Goal: Task Accomplishment & Management: Manage account settings

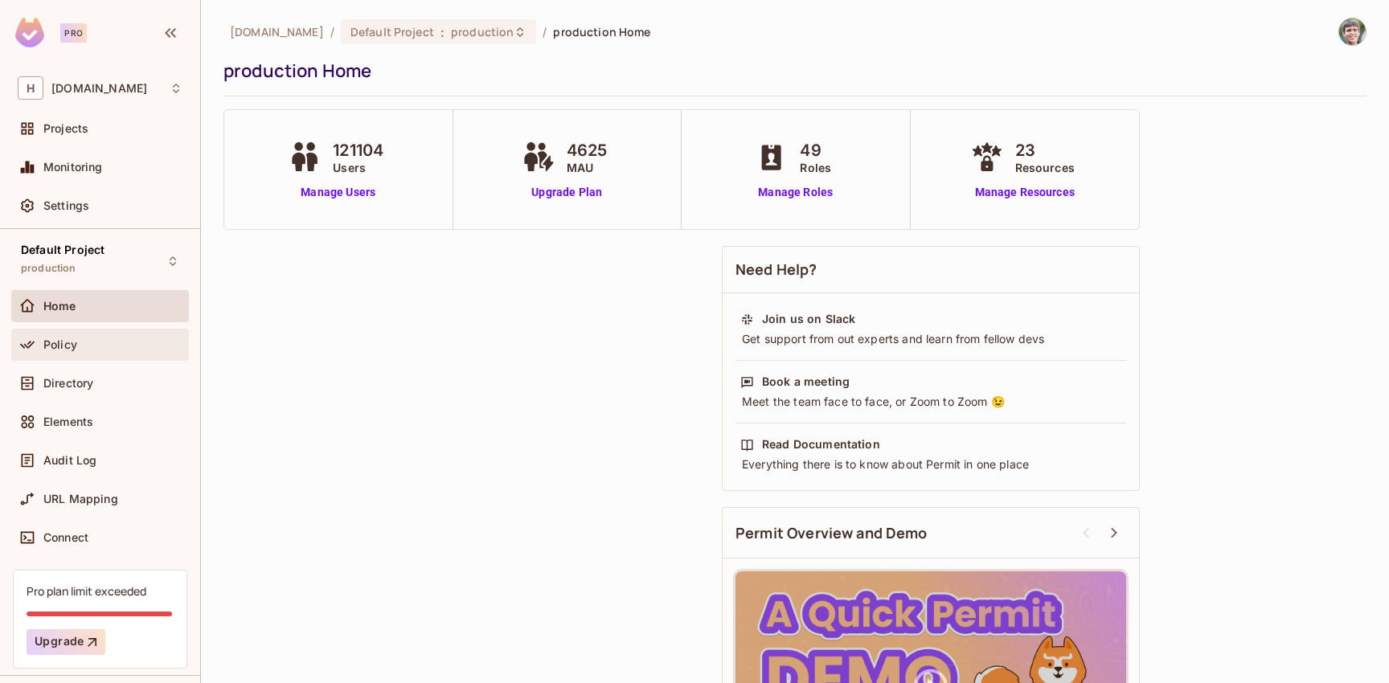
click at [80, 343] on div "Policy" at bounding box center [112, 344] width 139 height 13
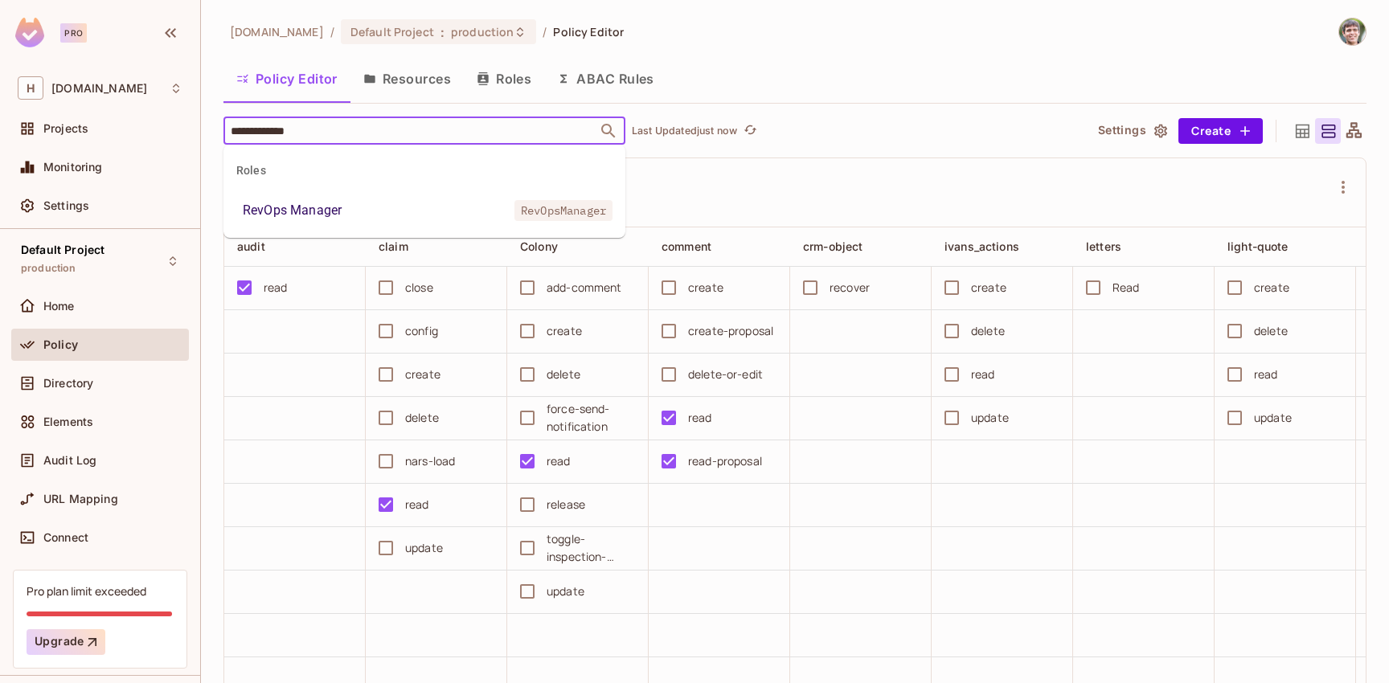
click at [337, 197] on li "RevOps Manager RevOpsManager" at bounding box center [424, 210] width 402 height 29
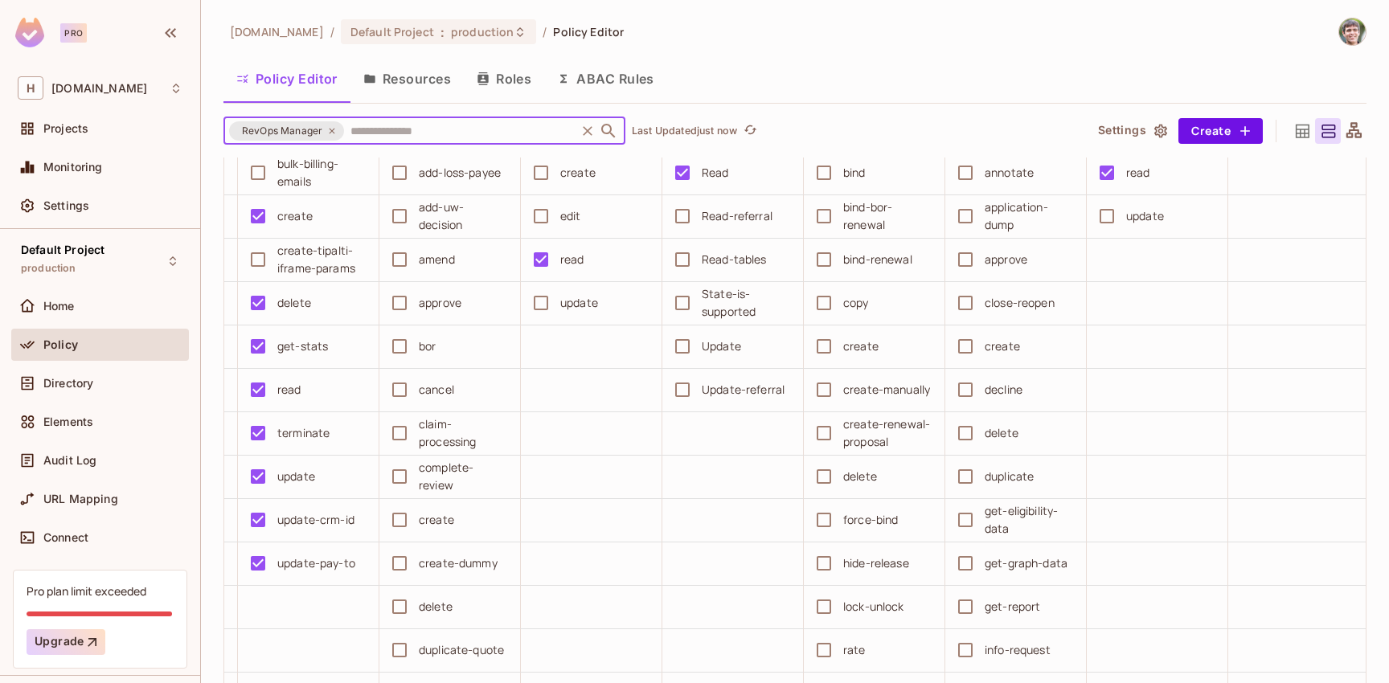
scroll to position [198, 0]
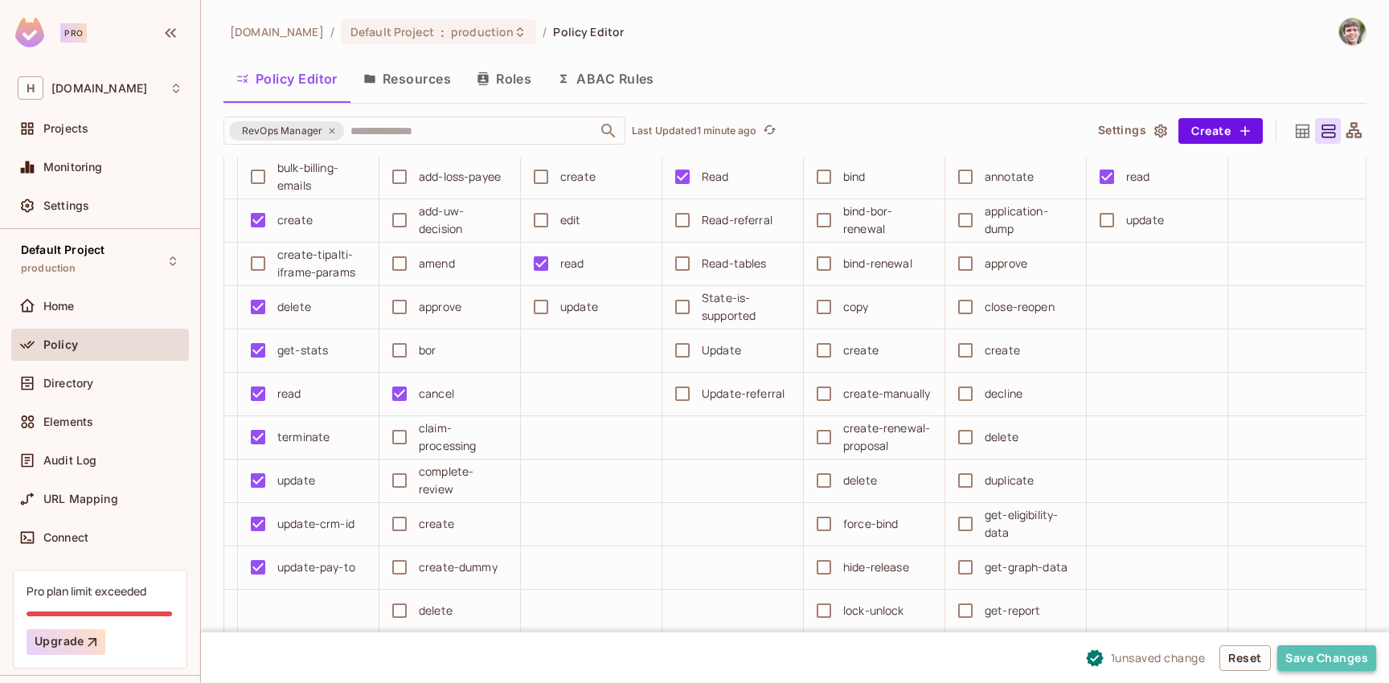
click at [1308, 656] on button "Save Changes" at bounding box center [1326, 659] width 99 height 26
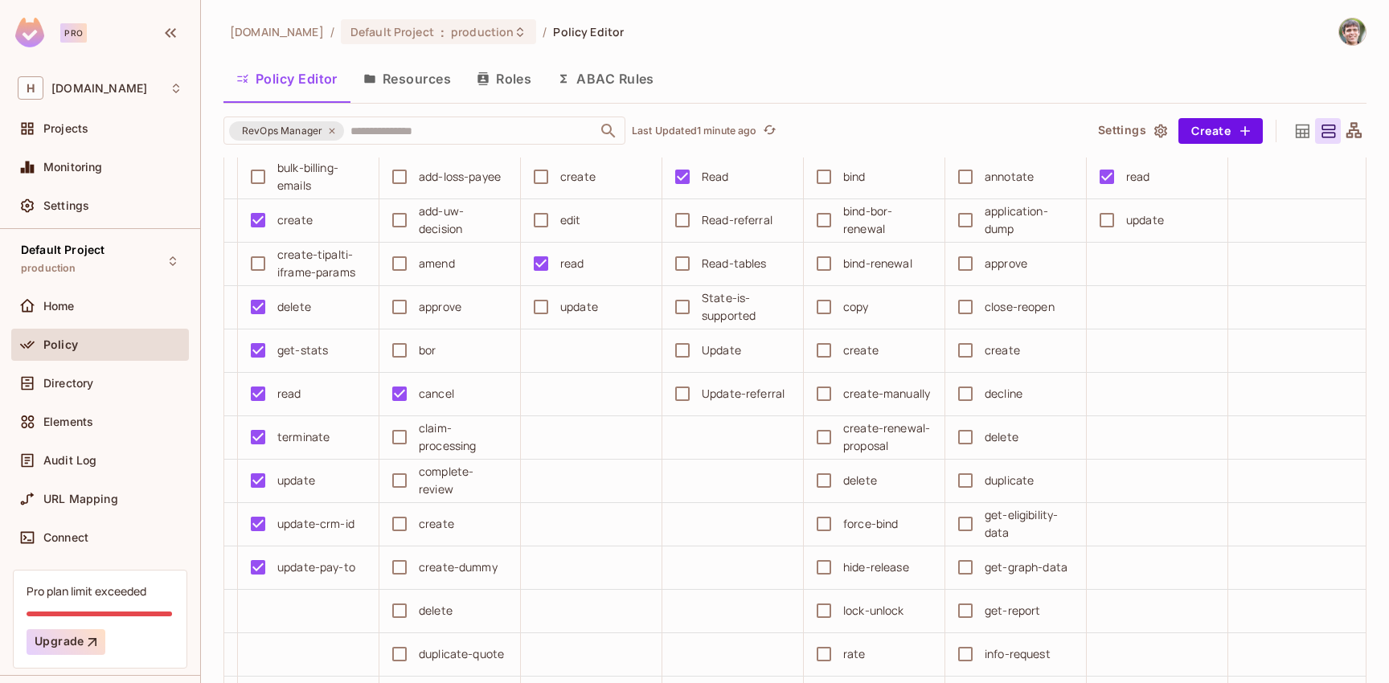
click at [116, 348] on div "Policy" at bounding box center [112, 344] width 139 height 13
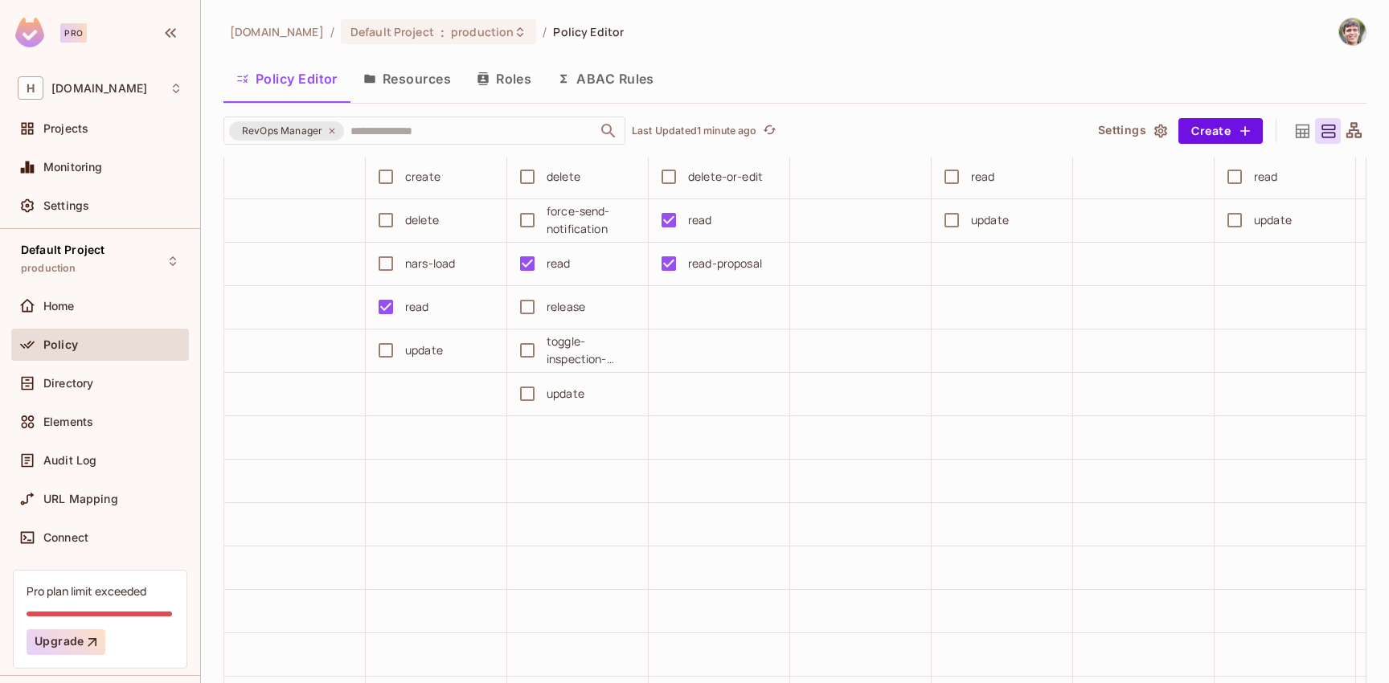
scroll to position [199, 0]
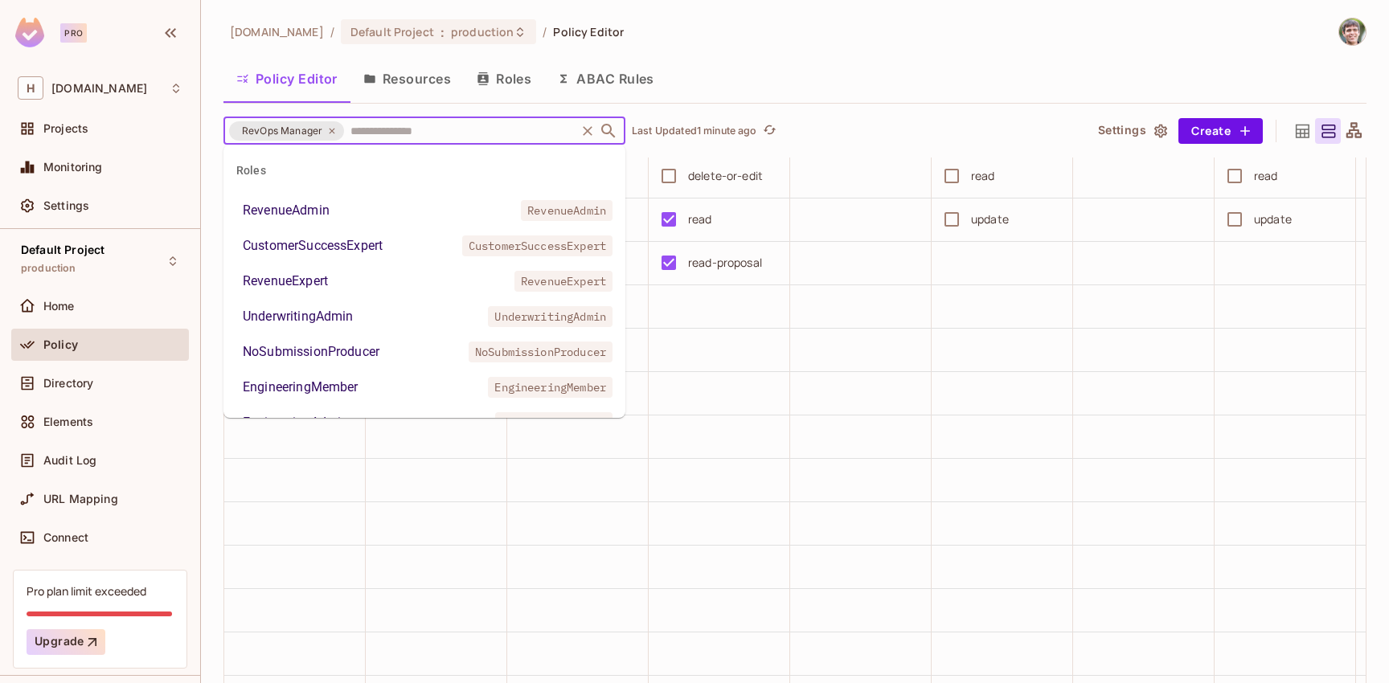
click at [376, 125] on input "text" at bounding box center [459, 131] width 227 height 28
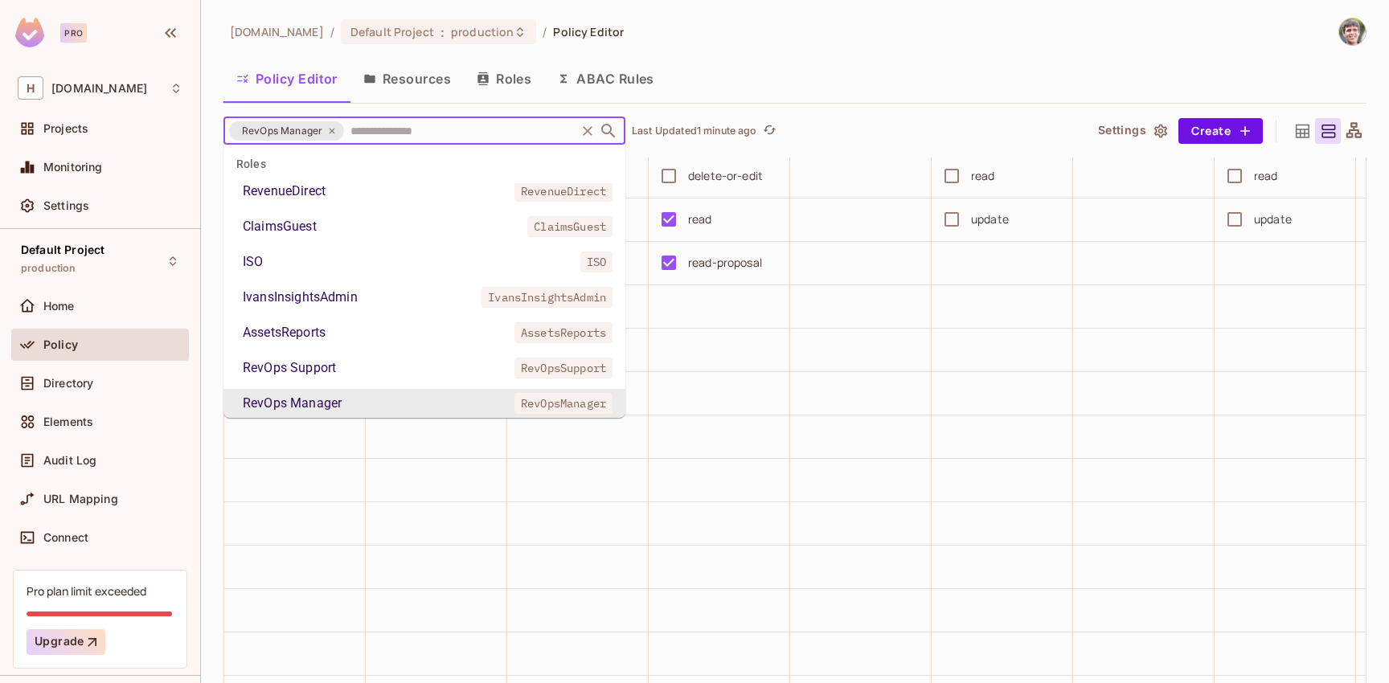
click at [330, 129] on icon at bounding box center [332, 131] width 10 height 10
click at [346, 126] on input "text" at bounding box center [459, 131] width 227 height 28
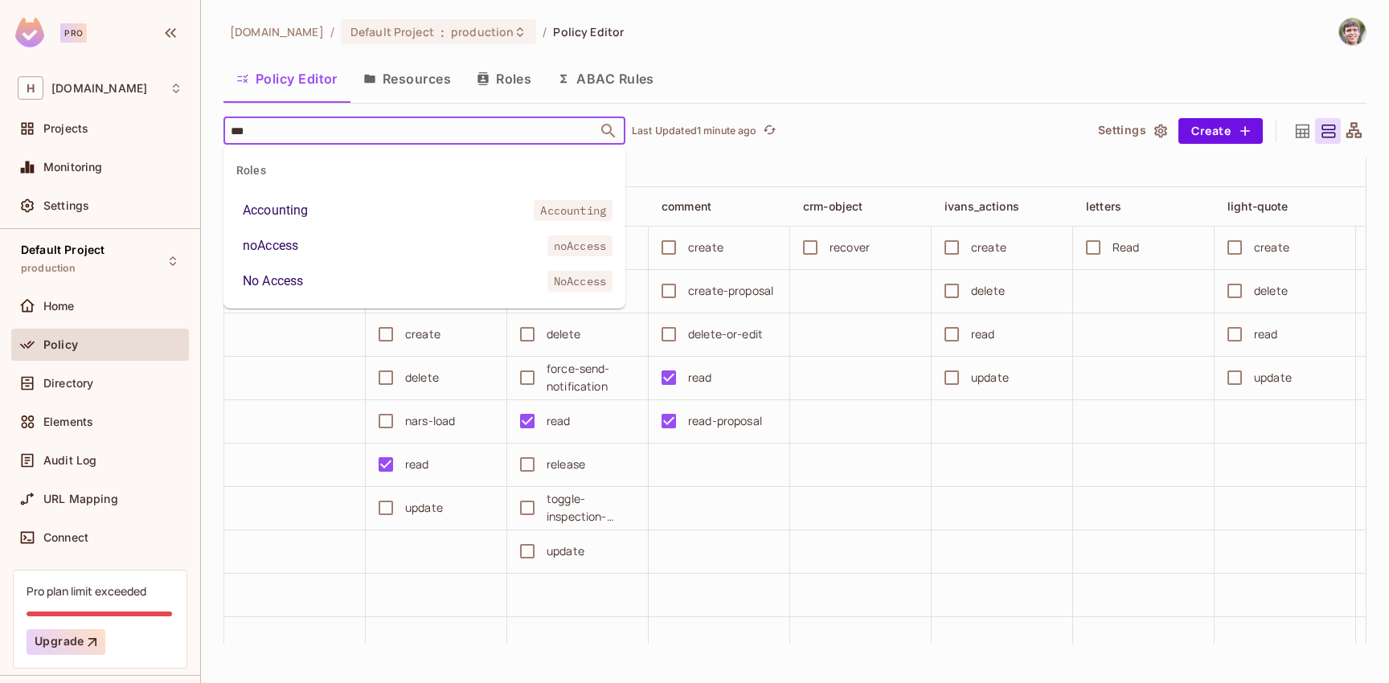
scroll to position [40, 0]
type input "*********"
click at [309, 215] on li "Accounting Accounting" at bounding box center [424, 210] width 402 height 29
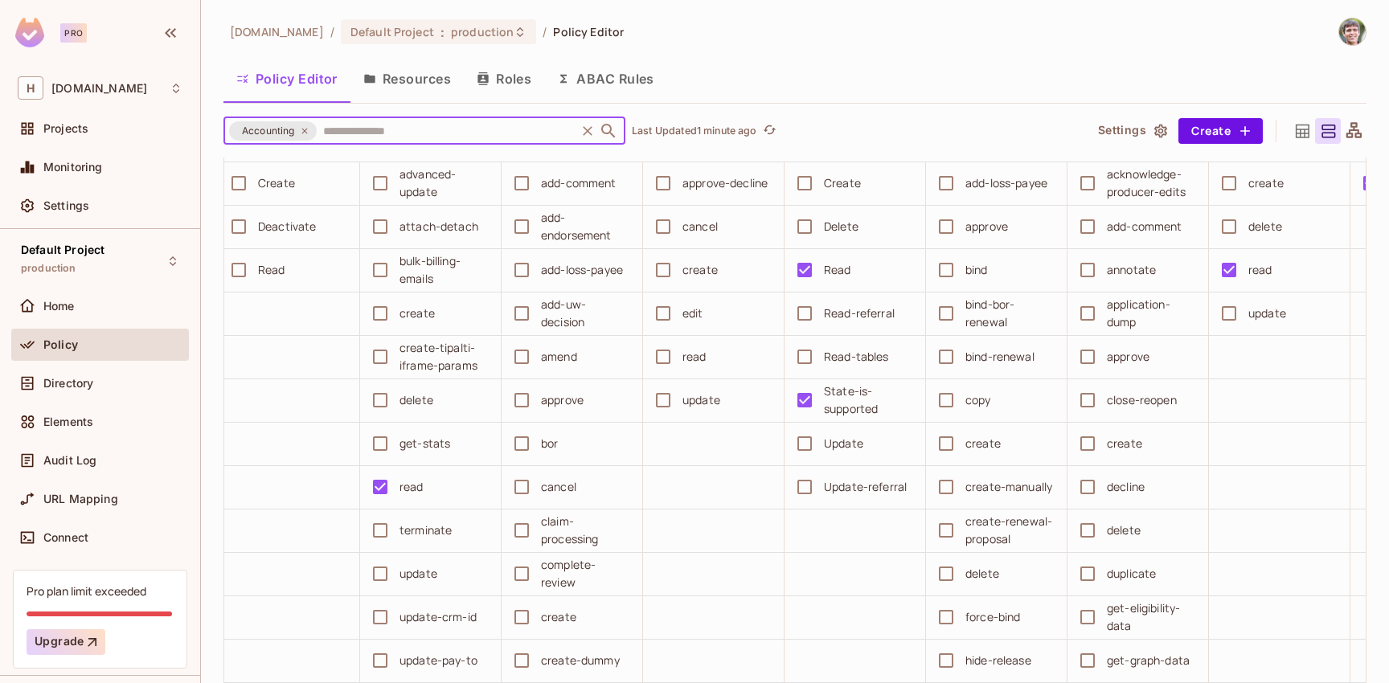
scroll to position [114, 0]
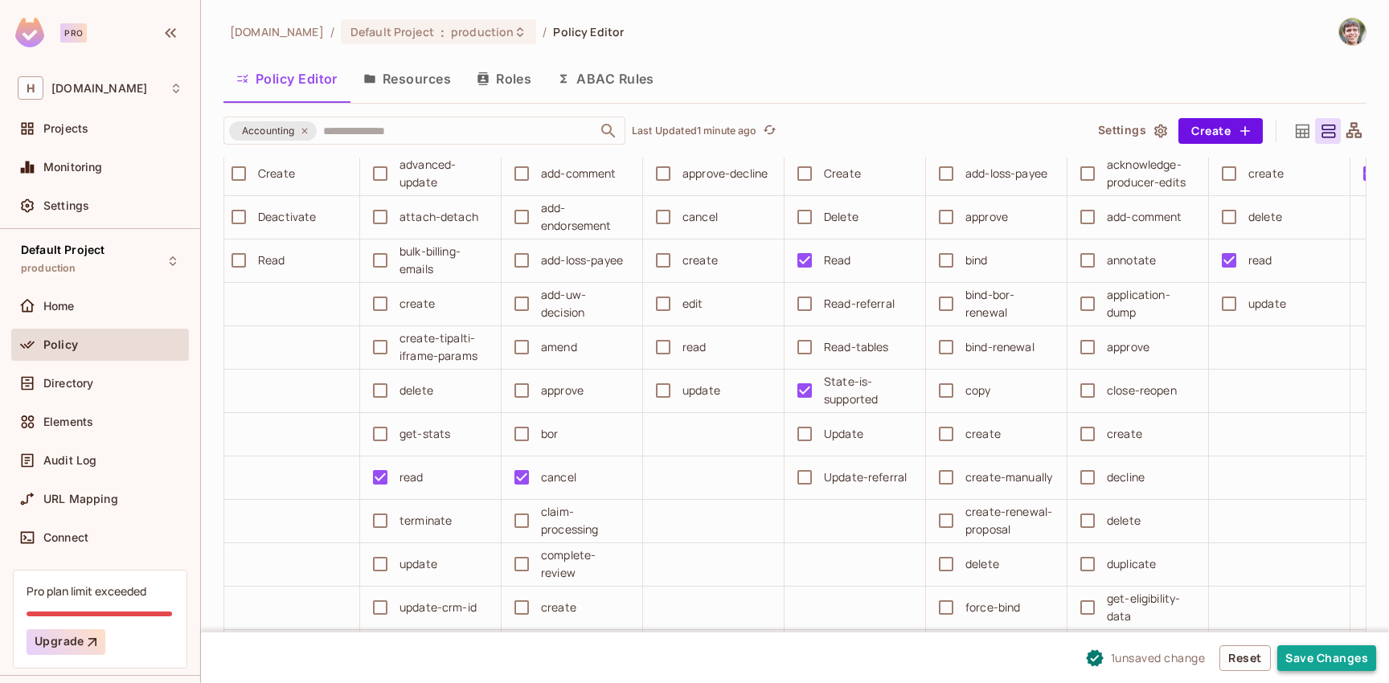
click at [1310, 656] on button "Save Changes" at bounding box center [1326, 659] width 99 height 26
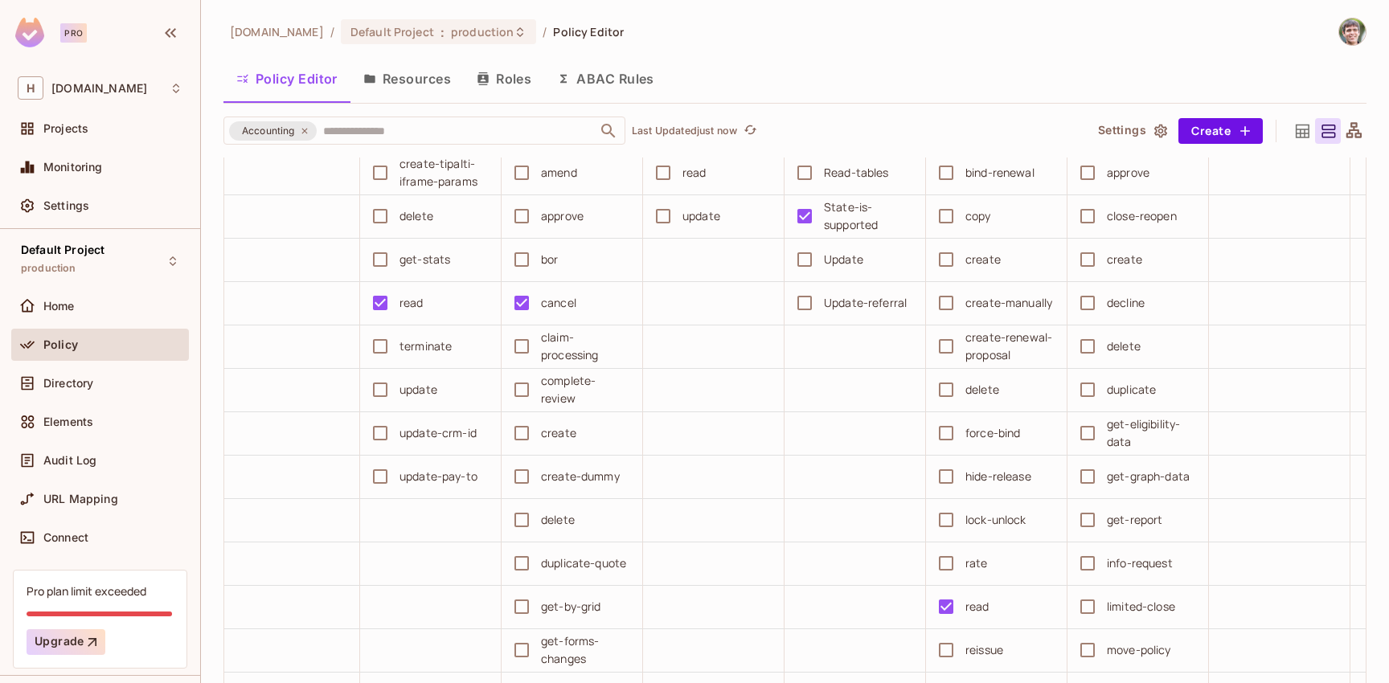
scroll to position [292, 0]
